Goal: Find contact information: Find contact information

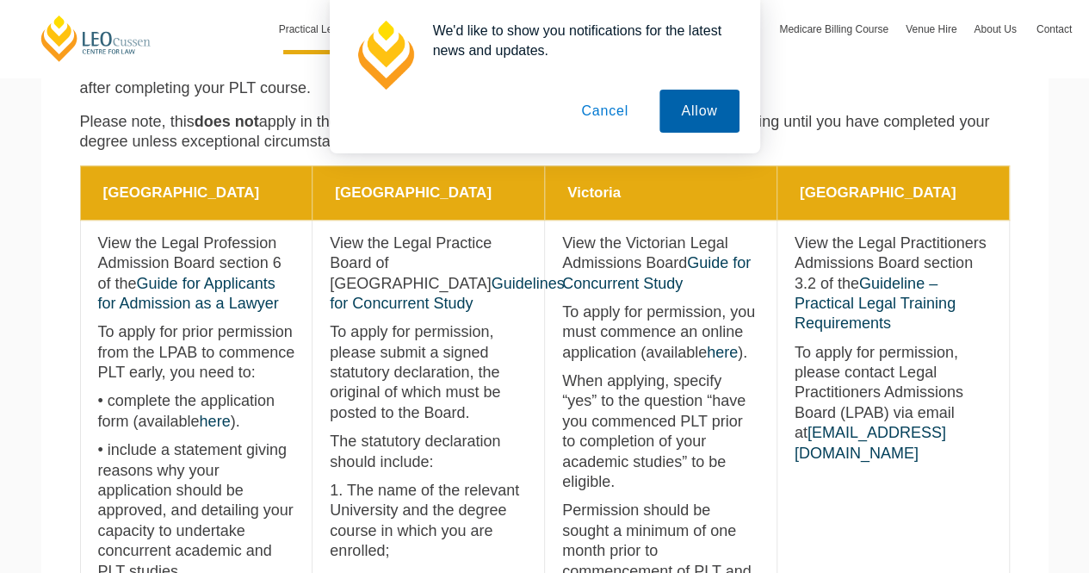
click at [693, 127] on button "Allow" at bounding box center [699, 111] width 79 height 43
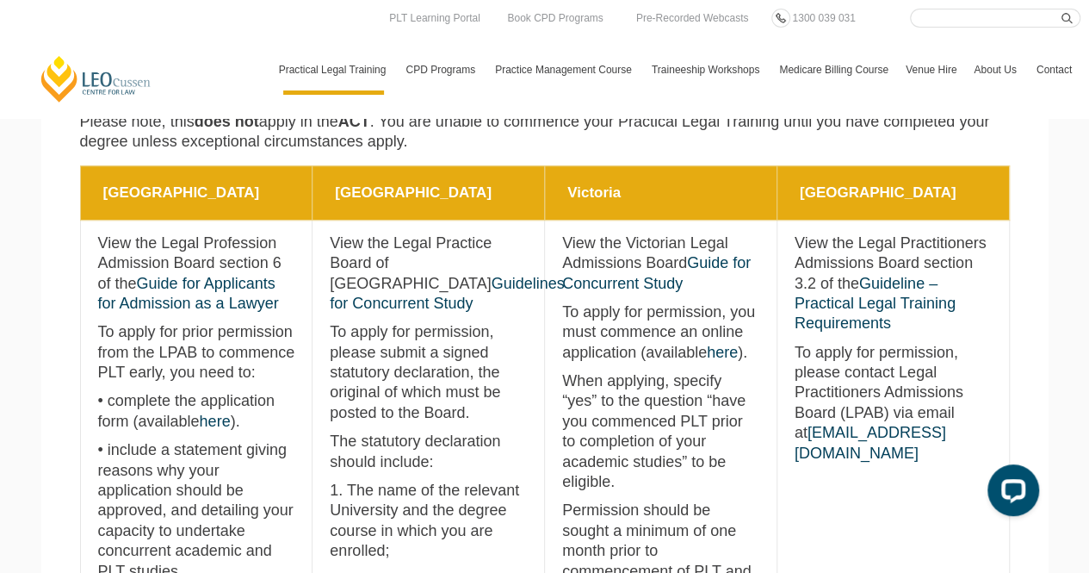
click at [189, 421] on p "• complete the application form (available here )." at bounding box center [196, 411] width 197 height 40
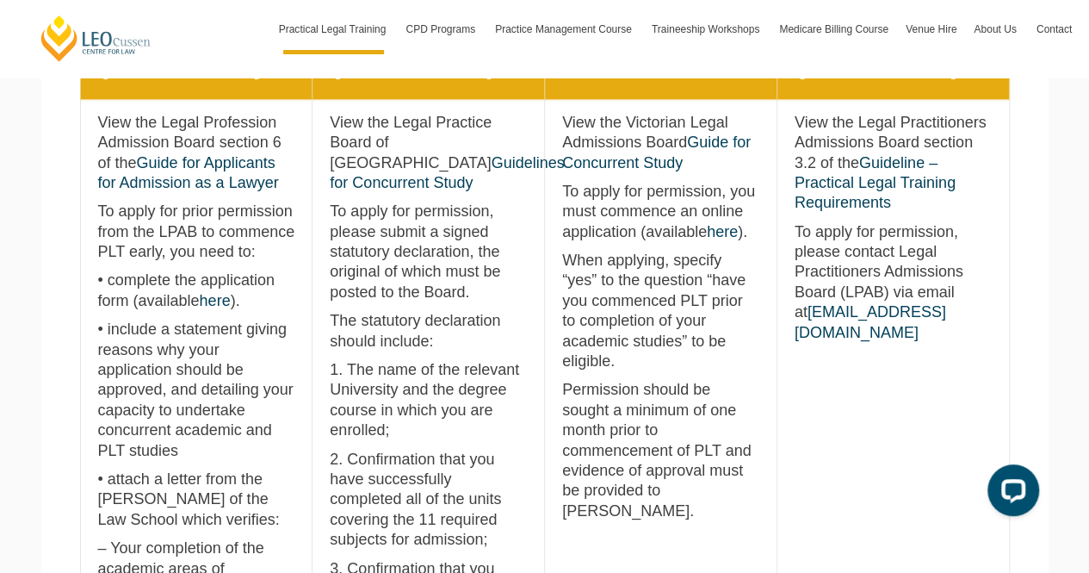
scroll to position [827, 0]
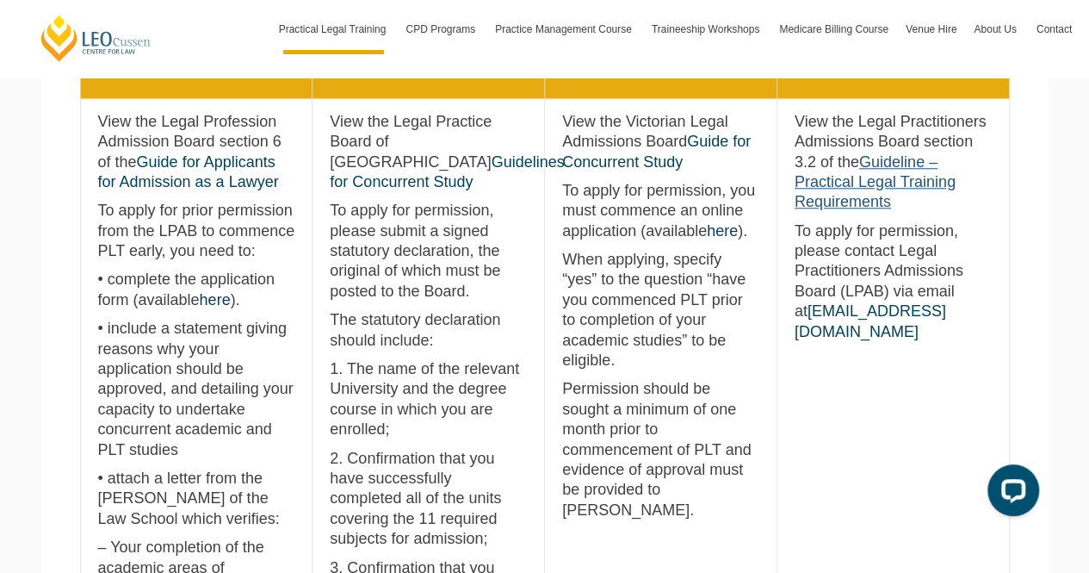
click at [892, 171] on link "Guideline – Practical Legal Training Requirements" at bounding box center [875, 182] width 161 height 58
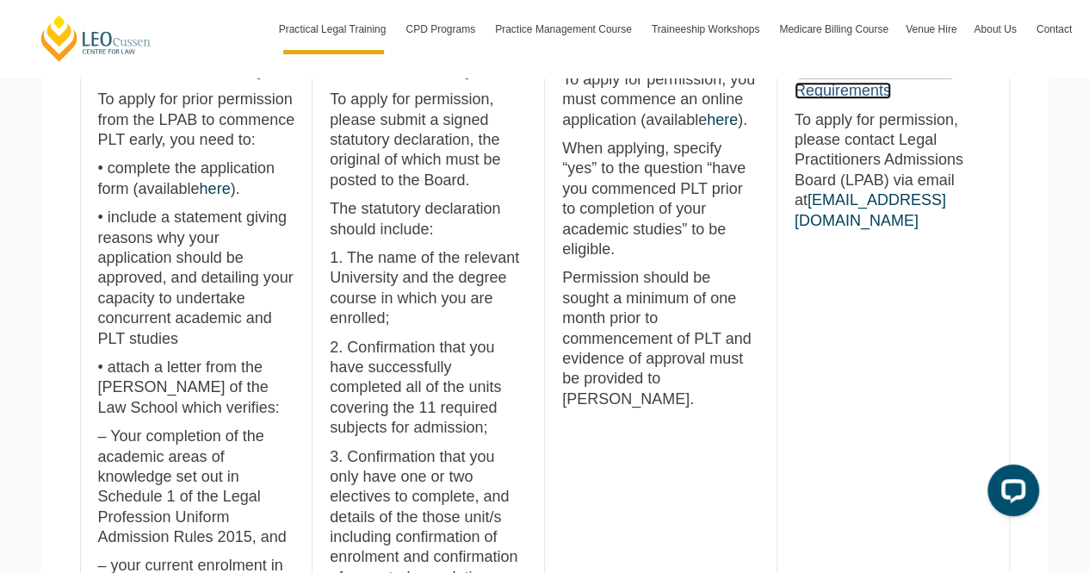
scroll to position [962, 0]
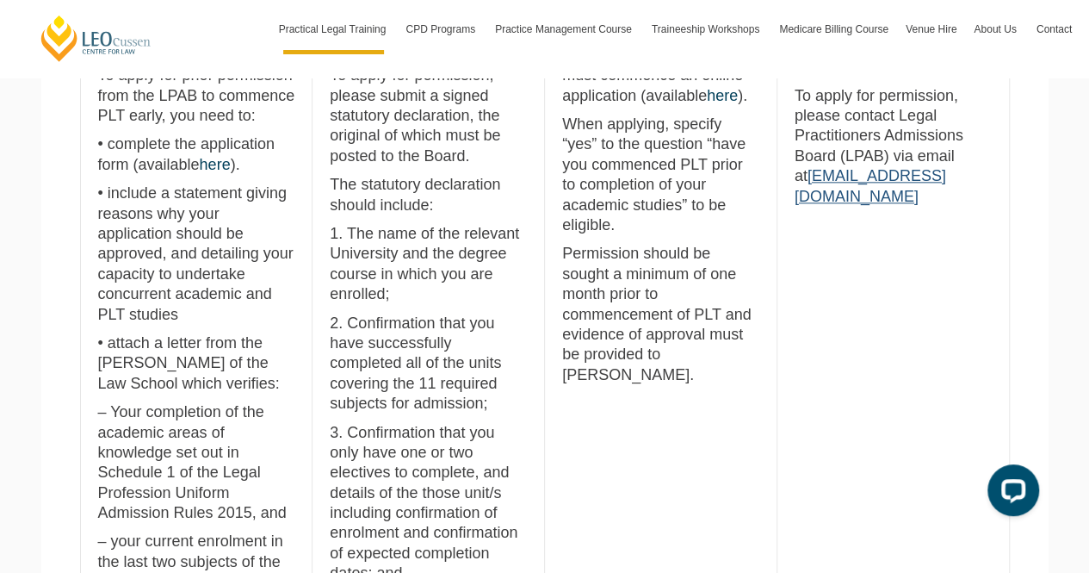
click at [899, 173] on link "[EMAIL_ADDRESS][DOMAIN_NAME]" at bounding box center [871, 185] width 152 height 37
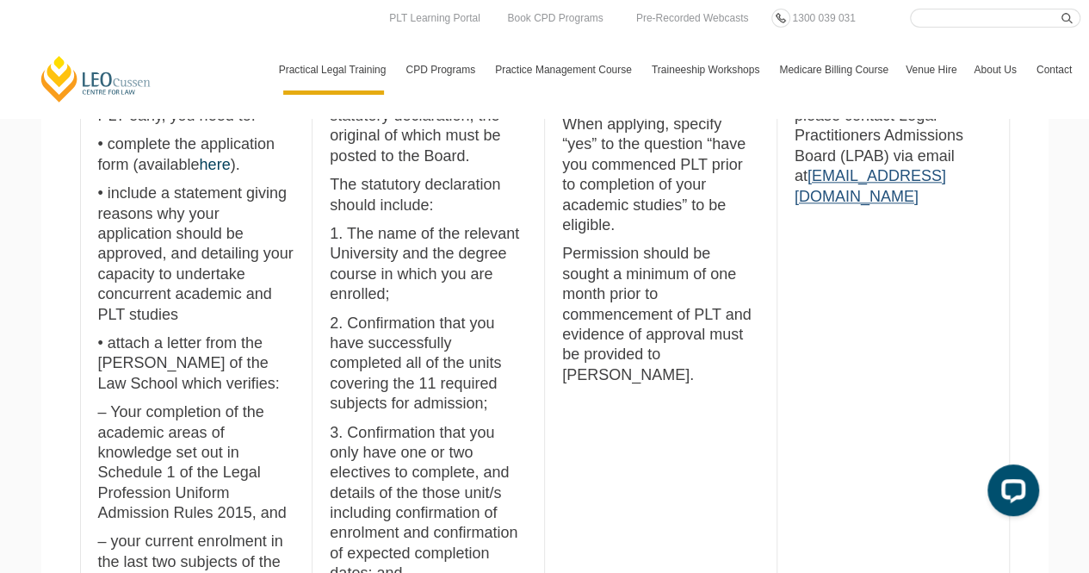
click at [858, 184] on link "[EMAIL_ADDRESS][DOMAIN_NAME]" at bounding box center [871, 185] width 152 height 37
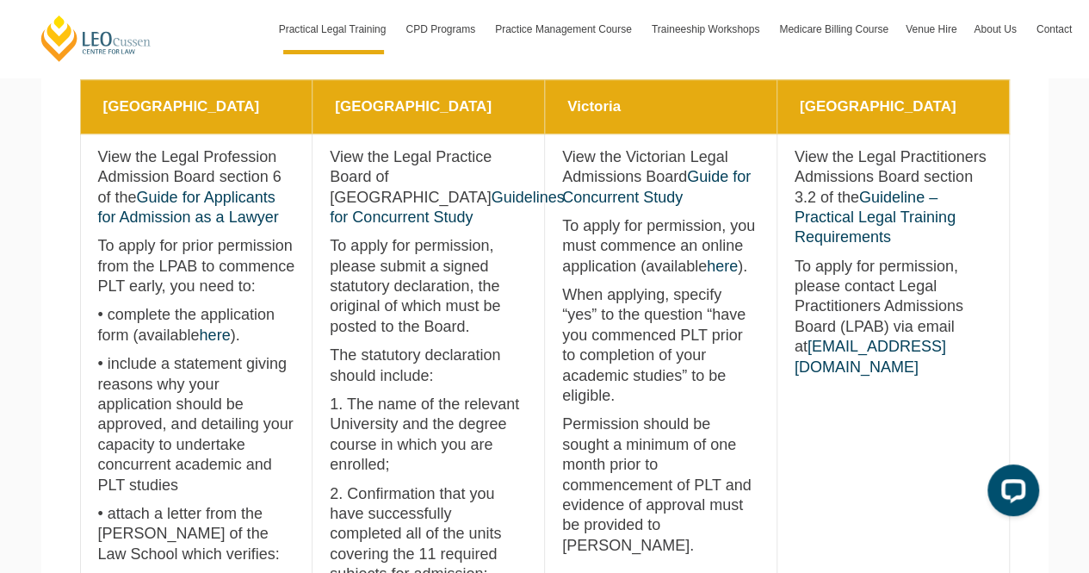
scroll to position [790, 0]
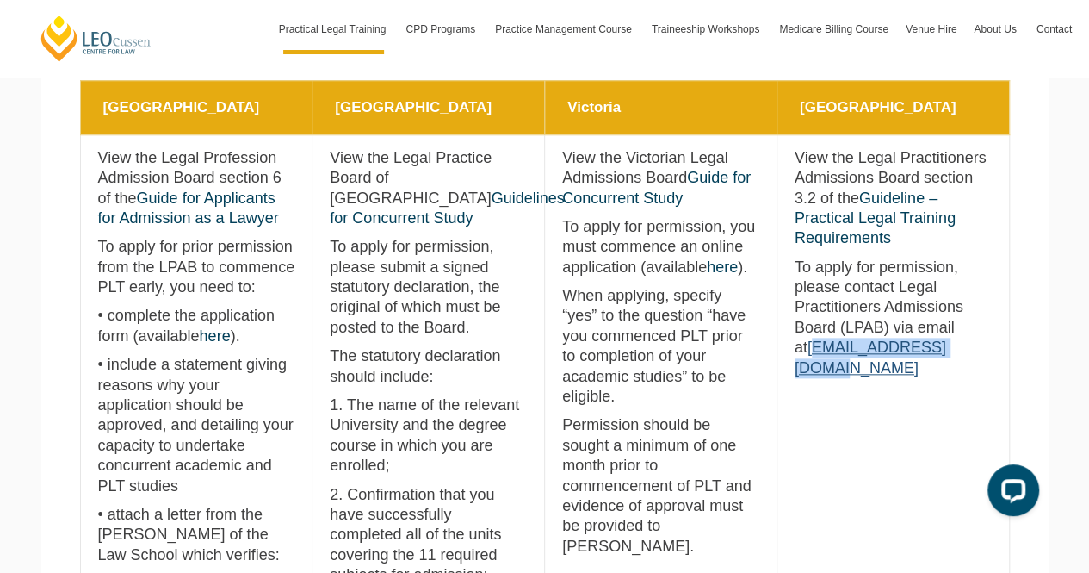
drag, startPoint x: 997, startPoint y: 344, endPoint x: 820, endPoint y: 356, distance: 177.7
click at [820, 356] on link "[EMAIL_ADDRESS][DOMAIN_NAME]" at bounding box center [871, 356] width 152 height 37
drag, startPoint x: 942, startPoint y: 357, endPoint x: 812, endPoint y: 353, distance: 130.1
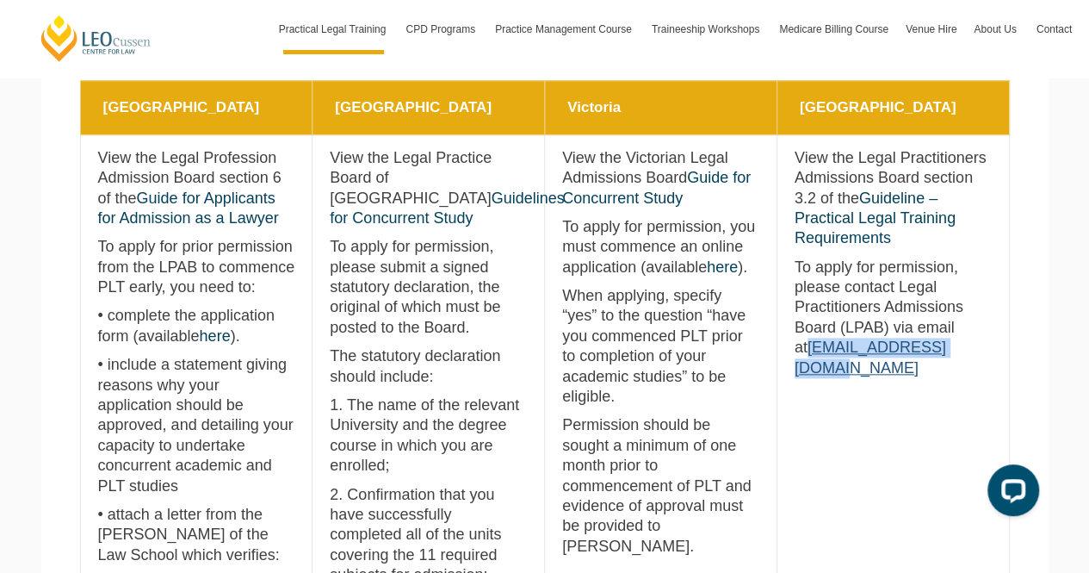
click at [812, 353] on p "To apply for permission, please contact Legal Practitioners Admissions Board (L…" at bounding box center [893, 317] width 197 height 121
copy link "[EMAIL_ADDRESS][DOMAIN_NAME]"
